Goal: Transaction & Acquisition: Purchase product/service

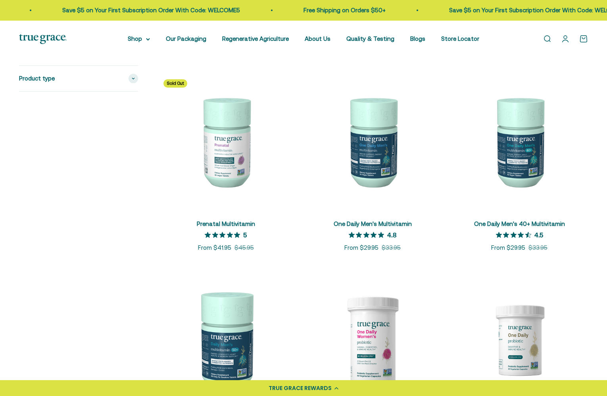
scroll to position [361, 0]
click at [525, 159] on img at bounding box center [519, 140] width 137 height 137
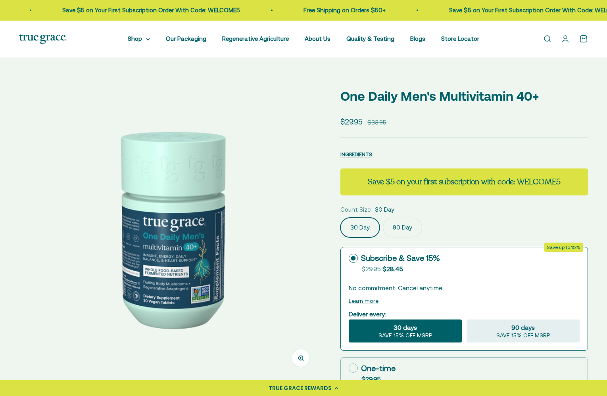
select select "3"
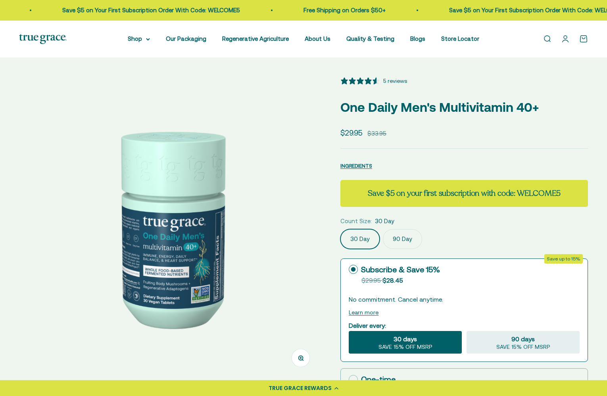
click at [405, 229] on label "90 Day" at bounding box center [402, 239] width 39 height 20
click at [340, 229] on input "90 Day" at bounding box center [340, 229] width 0 height 0
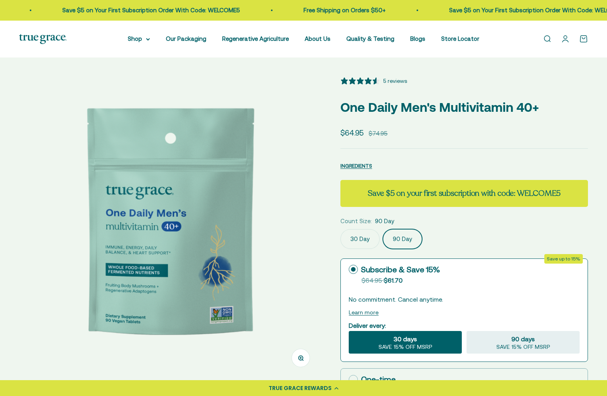
click at [366, 236] on label "30 Day" at bounding box center [359, 239] width 39 height 20
click at [340, 229] on input "30 Day" at bounding box center [340, 229] width 0 height 0
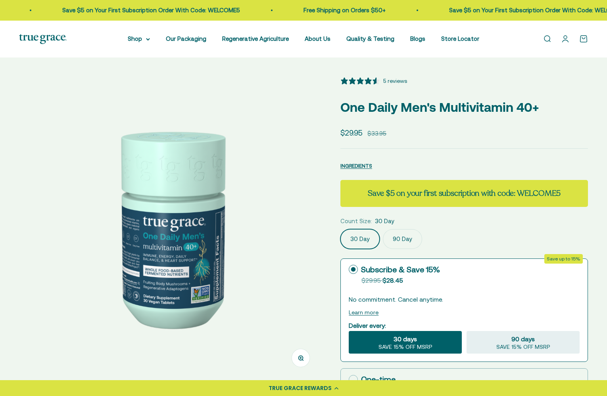
click at [395, 238] on label "90 Day" at bounding box center [402, 239] width 39 height 20
click at [340, 229] on input "90 Day" at bounding box center [340, 229] width 0 height 0
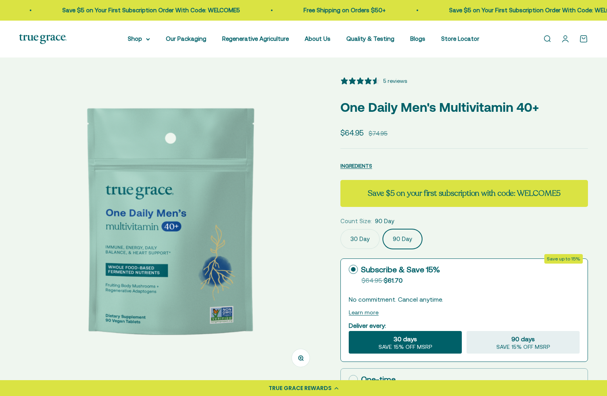
click at [363, 238] on label "30 Day" at bounding box center [359, 239] width 39 height 20
click at [340, 229] on input "30 Day" at bounding box center [340, 229] width 0 height 0
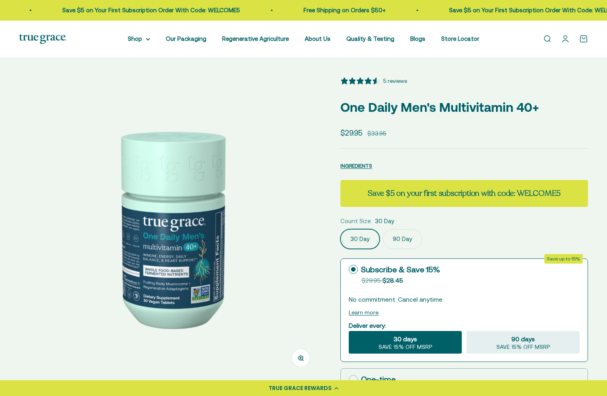
click at [399, 237] on label "90 Day" at bounding box center [402, 239] width 39 height 20
click at [340, 229] on input "90 Day" at bounding box center [340, 229] width 0 height 0
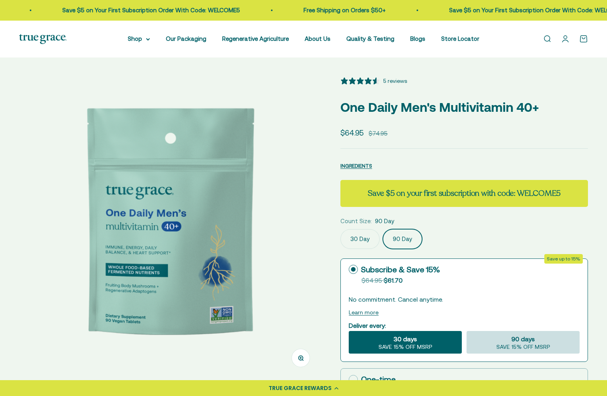
click at [505, 343] on div "90 days SAVE 15% OFF MSRP" at bounding box center [523, 342] width 113 height 23
click at [467, 331] on input "90 days SAVE 15% OFF MSRP" at bounding box center [466, 331] width 0 height 0
radio input "true"
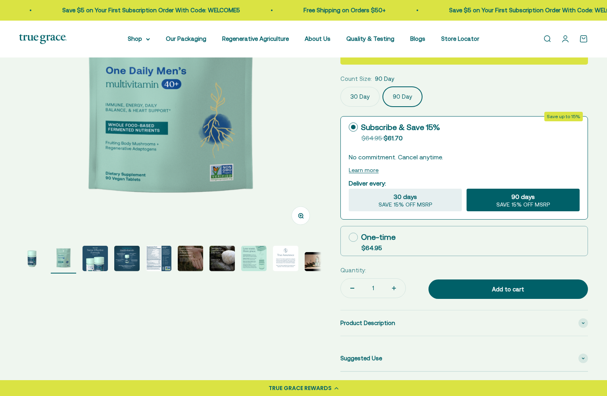
scroll to position [146, 0]
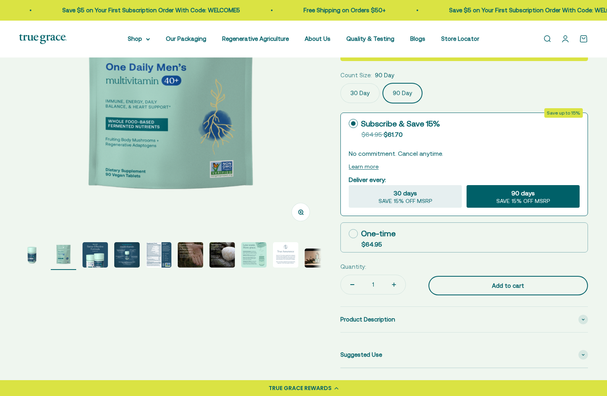
click at [471, 283] on div "Add to cart" at bounding box center [508, 286] width 128 height 10
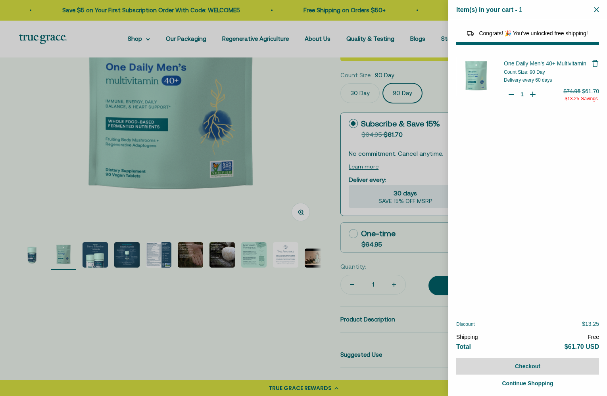
select select "44163639509206"
select select "40055698129088"
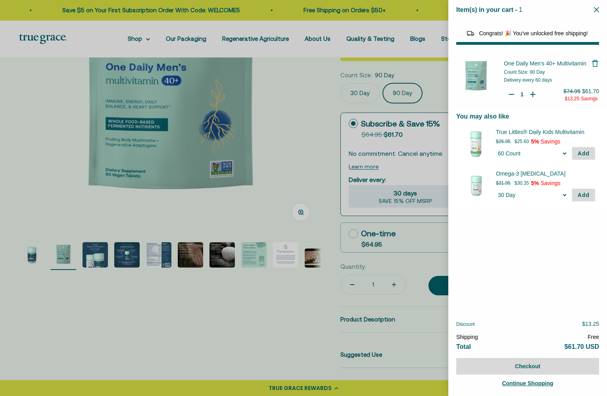
click at [299, 317] on div at bounding box center [303, 198] width 607 height 396
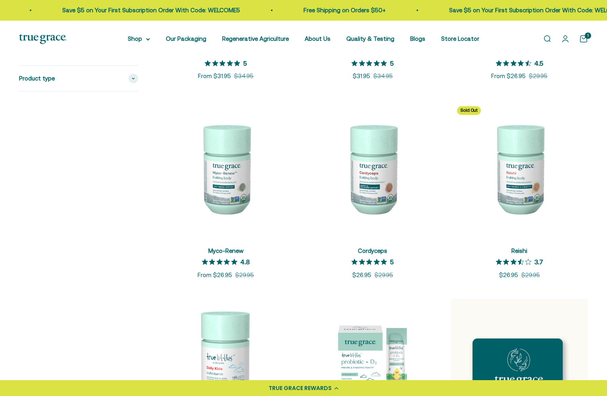
scroll to position [933, 0]
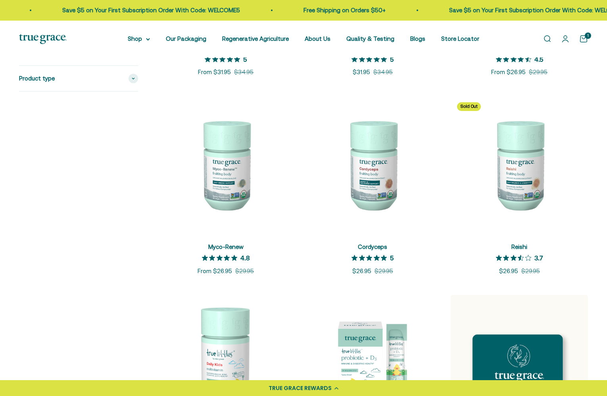
click at [223, 177] on img at bounding box center [225, 164] width 137 height 137
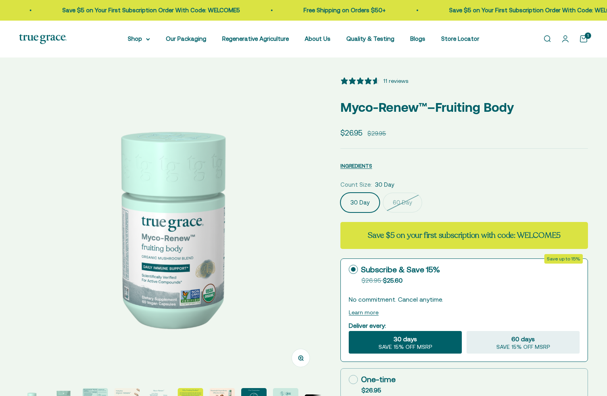
select select "3"
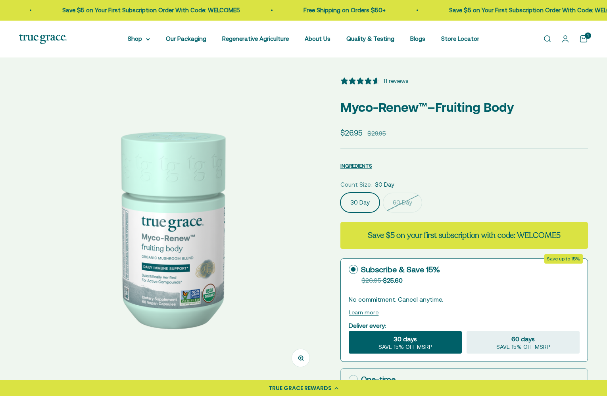
click at [407, 200] on label "60 Day" at bounding box center [402, 203] width 39 height 20
click at [340, 193] on input "60 Day" at bounding box center [340, 192] width 0 height 0
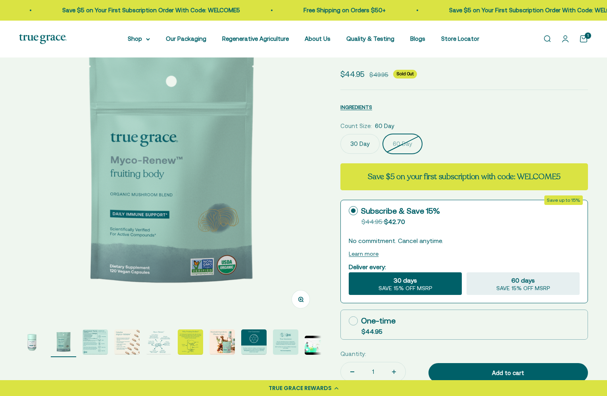
scroll to position [63, 0]
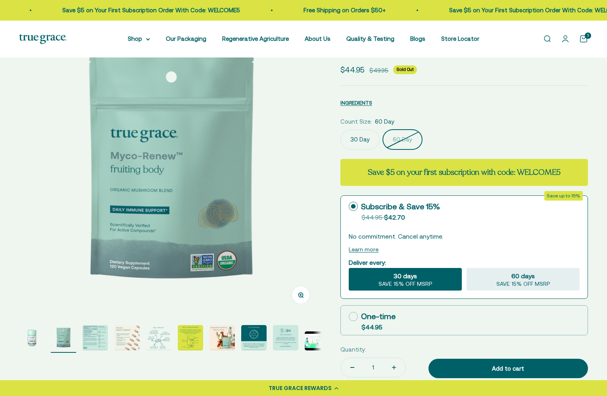
click at [355, 137] on label "30 Day" at bounding box center [359, 140] width 39 height 20
click at [340, 130] on input "30 Day" at bounding box center [340, 129] width 0 height 0
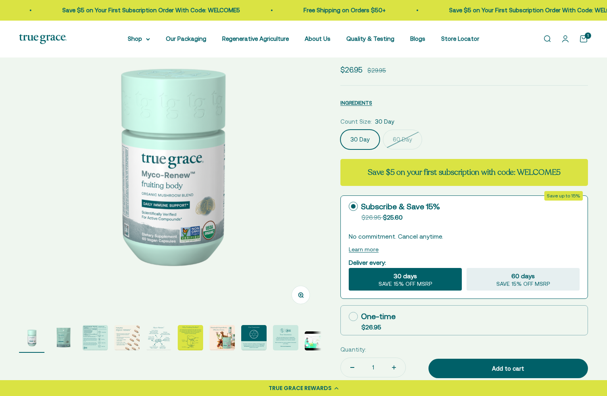
click at [149, 41] on nav "Shop Multivitamins Women's Multivitamin Women's 40+ Multivitamin Men's Multivit…" at bounding box center [303, 39] width 351 height 10
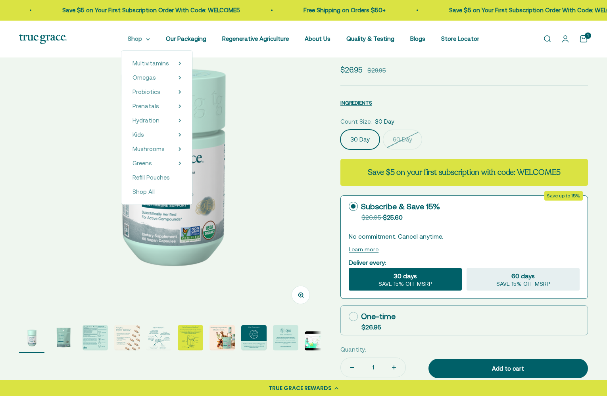
click at [144, 40] on summary "Shop" at bounding box center [139, 39] width 22 height 10
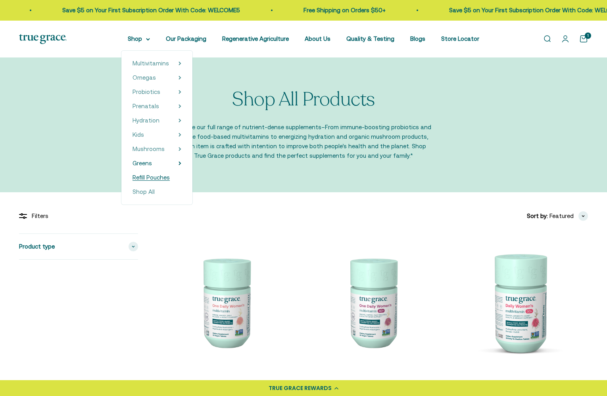
click at [145, 179] on span "Refill Pouches" at bounding box center [151, 177] width 37 height 7
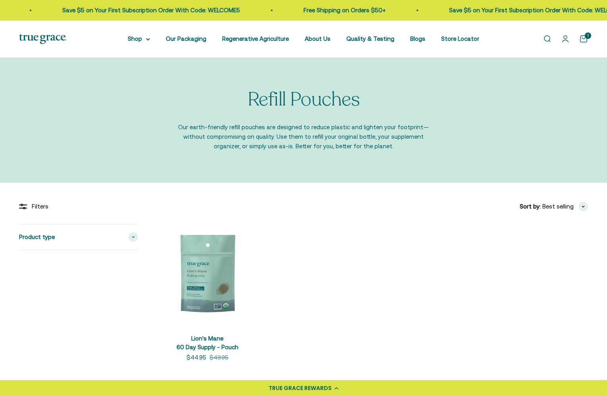
click at [205, 265] on img at bounding box center [207, 274] width 101 height 101
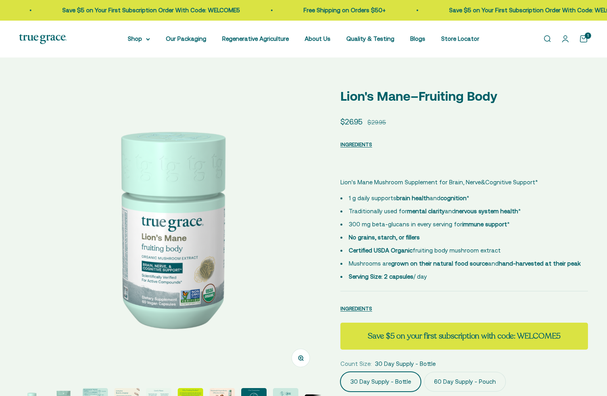
select select "3"
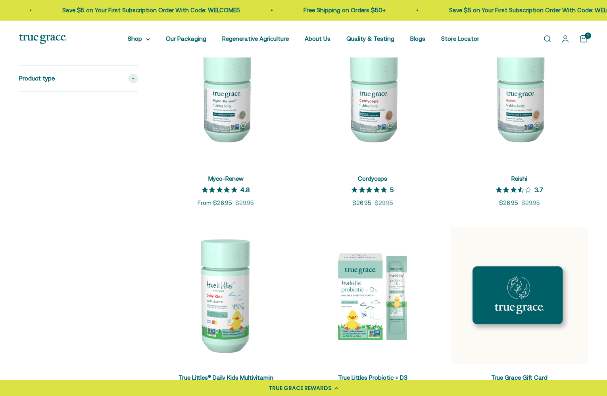
scroll to position [1004, 0]
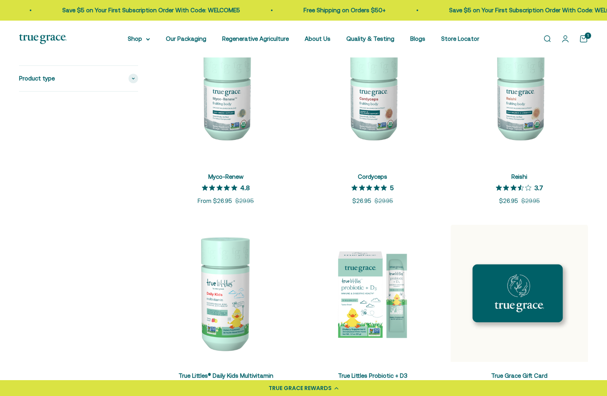
click at [522, 87] on img at bounding box center [519, 94] width 137 height 137
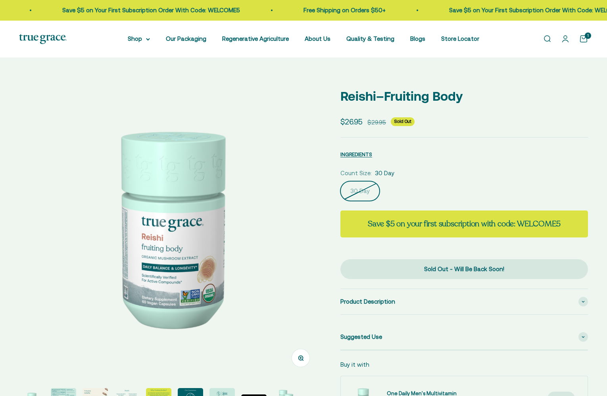
select select "3"
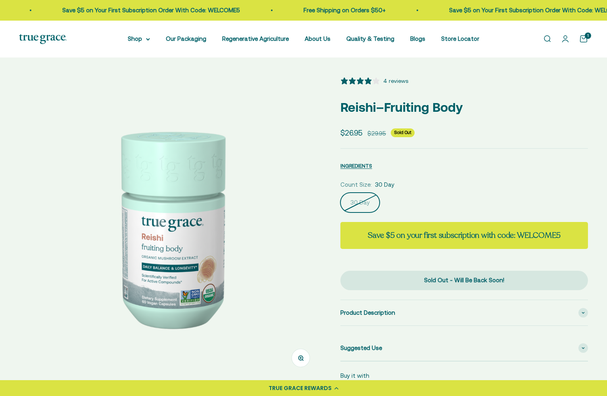
click at [399, 81] on div "4 reviews" at bounding box center [395, 81] width 25 height 9
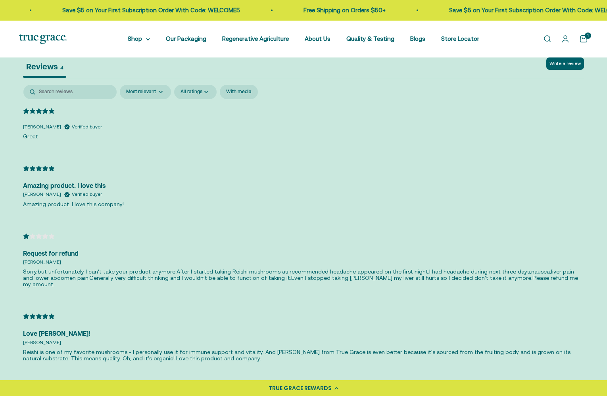
scroll to position [1461, 0]
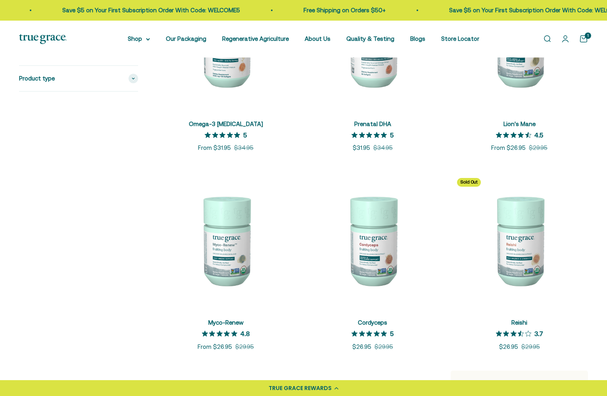
scroll to position [858, 0]
click at [239, 249] on img at bounding box center [225, 239] width 137 height 137
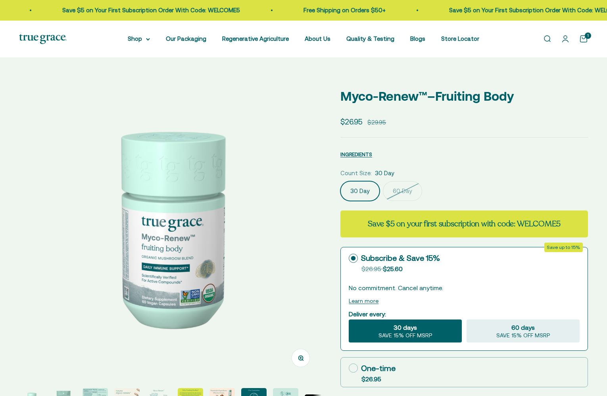
select select "3"
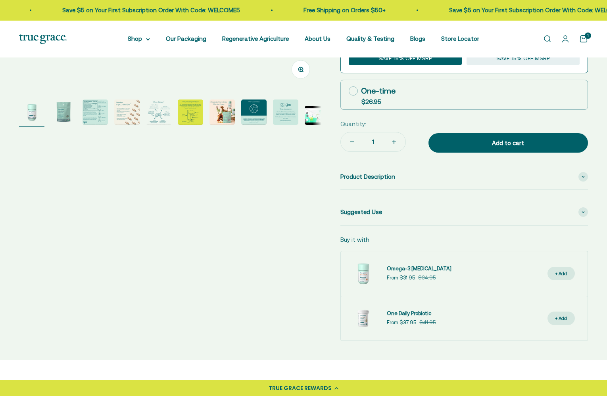
scroll to position [292, 0]
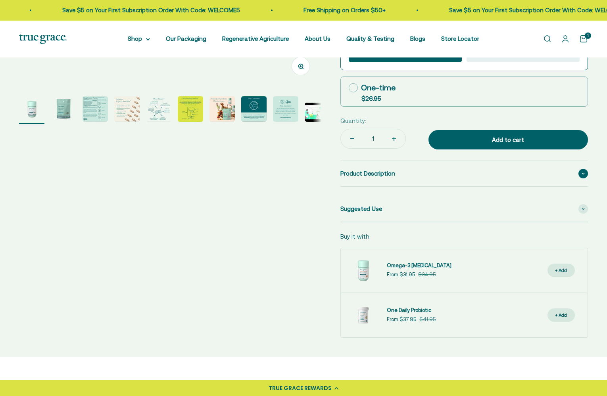
click at [359, 175] on span "Product Description" at bounding box center [367, 174] width 55 height 10
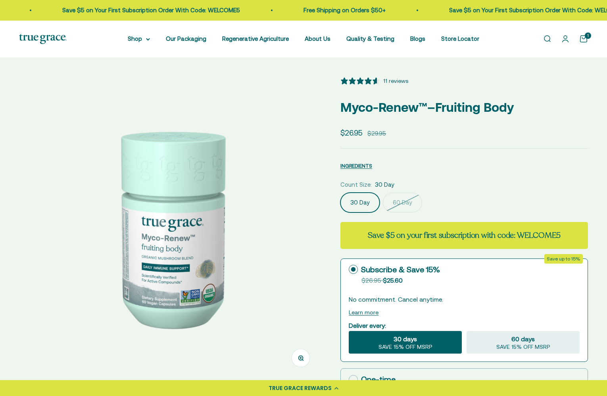
scroll to position [0, 0]
click at [396, 83] on div "11 reviews" at bounding box center [395, 81] width 25 height 9
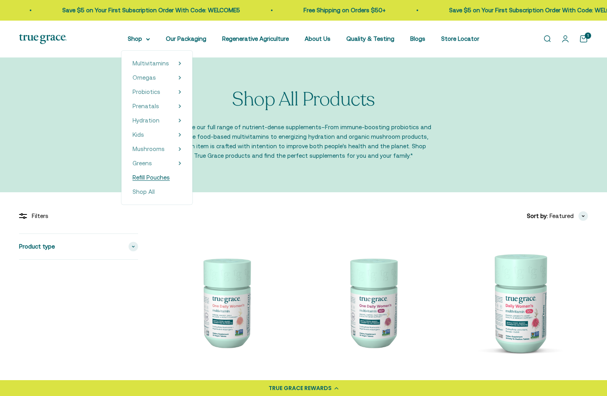
click at [148, 178] on span "Refill Pouches" at bounding box center [151, 177] width 37 height 7
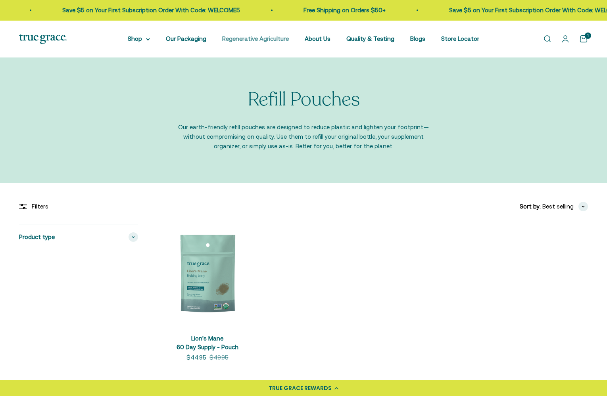
click at [260, 41] on link "Regenerative Agriculture" at bounding box center [255, 38] width 67 height 7
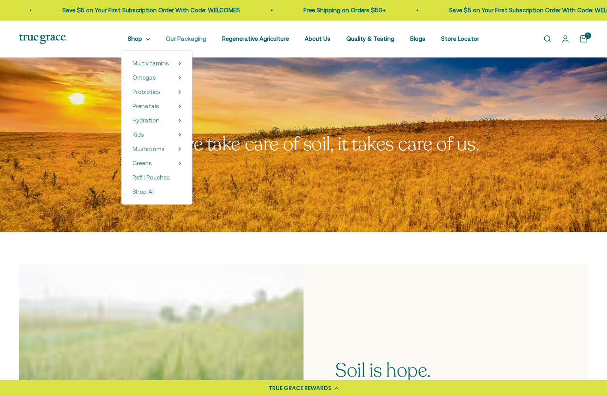
click at [188, 40] on link "Our Packaging" at bounding box center [186, 38] width 40 height 7
